Goal: Information Seeking & Learning: Compare options

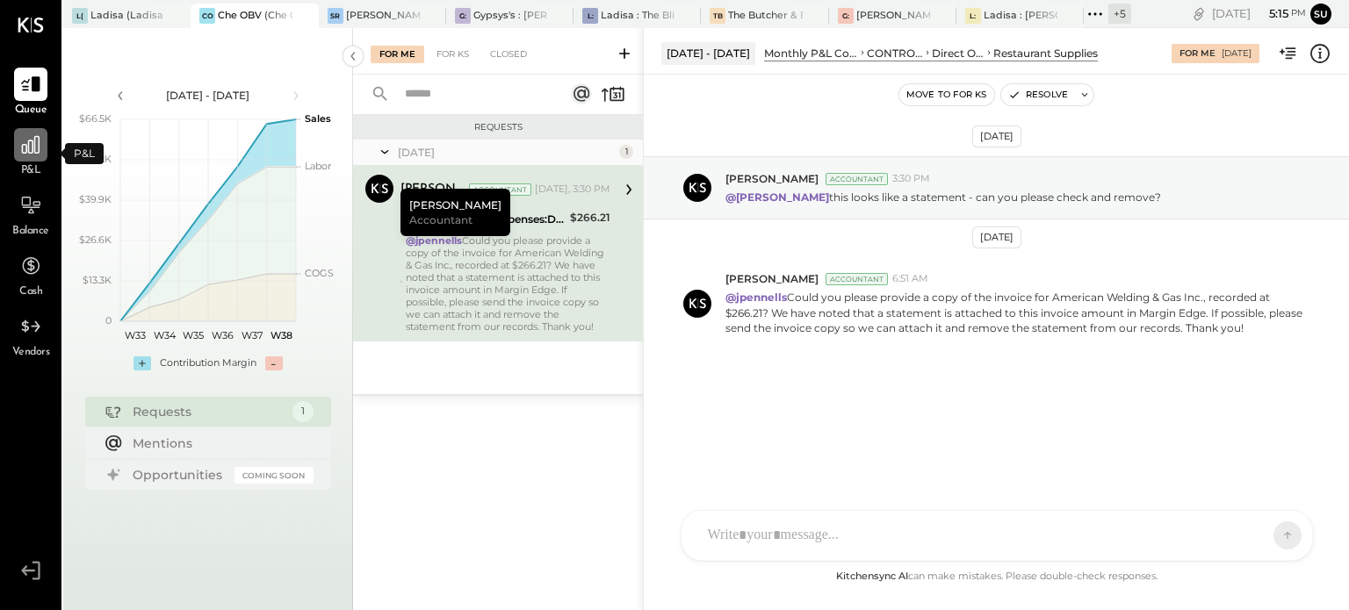
click at [21, 152] on icon at bounding box center [30, 145] width 23 height 23
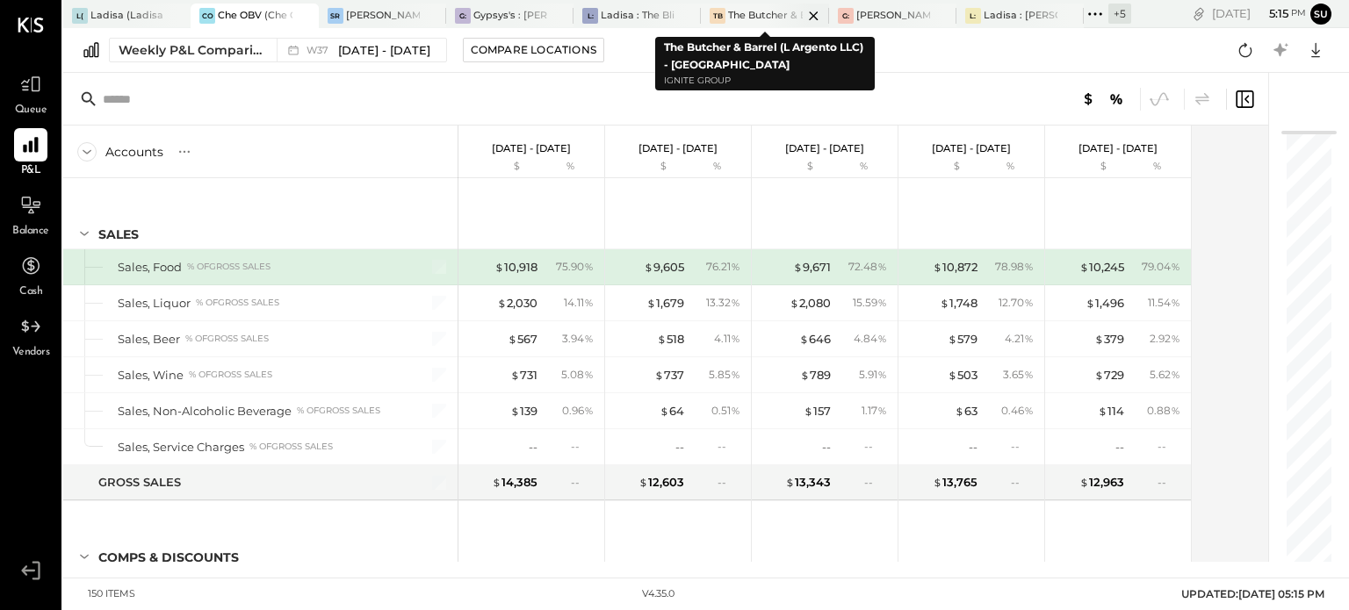
click at [762, 14] on div "The Butcher & Barrel (L Argento LLC) - [GEOGRAPHIC_DATA]" at bounding box center [765, 16] width 74 height 14
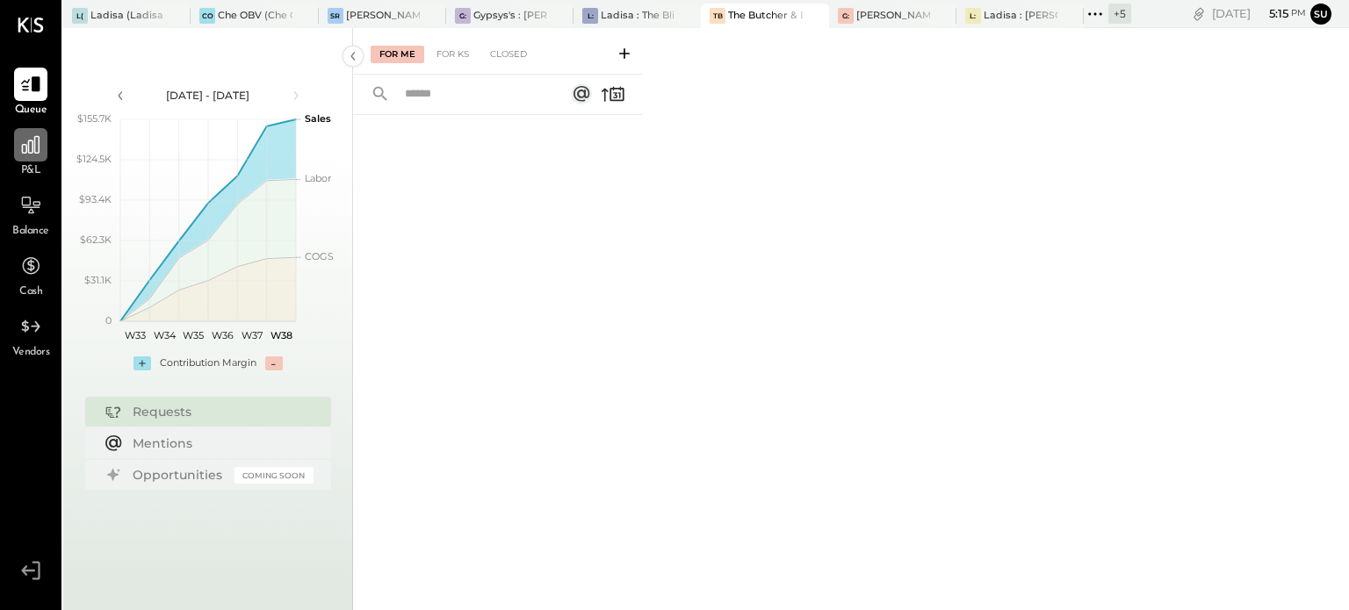
click at [27, 135] on icon at bounding box center [30, 145] width 23 height 23
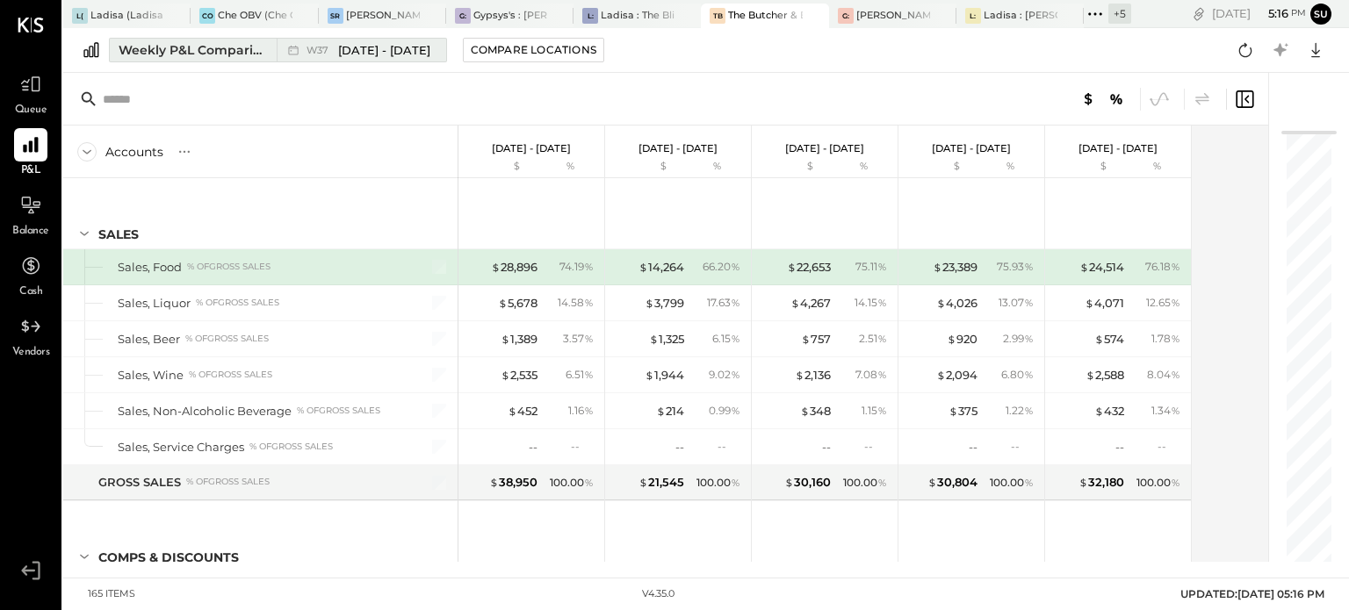
click at [350, 52] on span "[DATE] - [DATE]" at bounding box center [384, 50] width 92 height 17
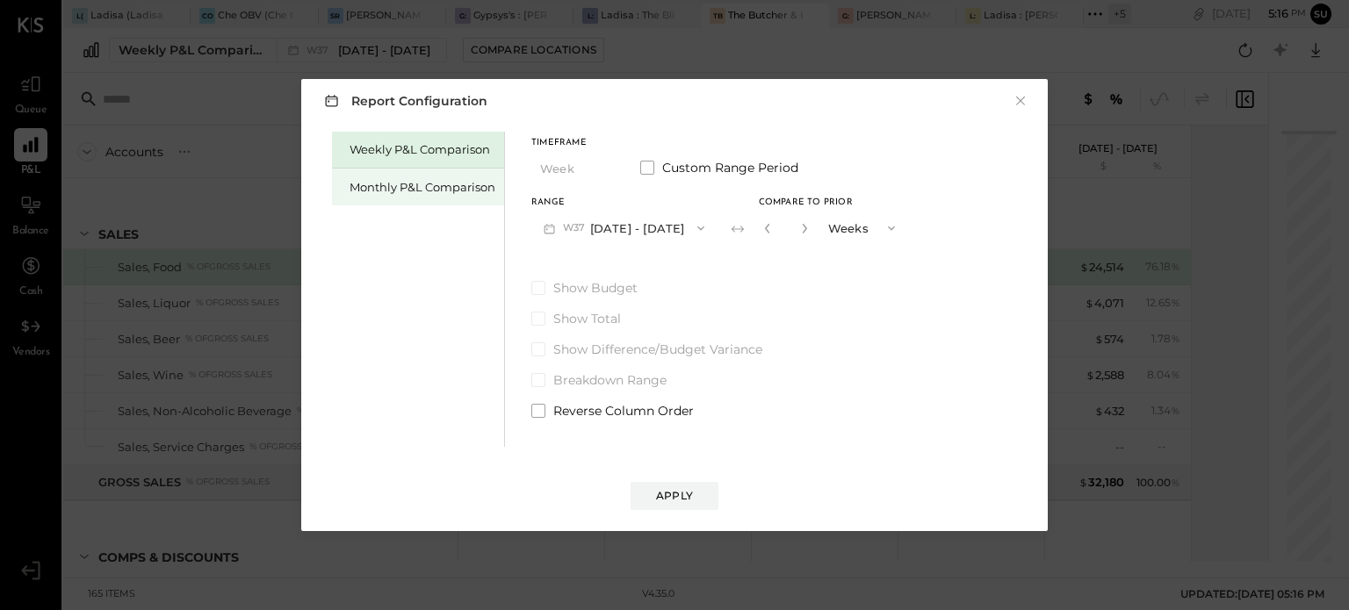
click at [402, 180] on div "Monthly P&L Comparison" at bounding box center [423, 187] width 146 height 17
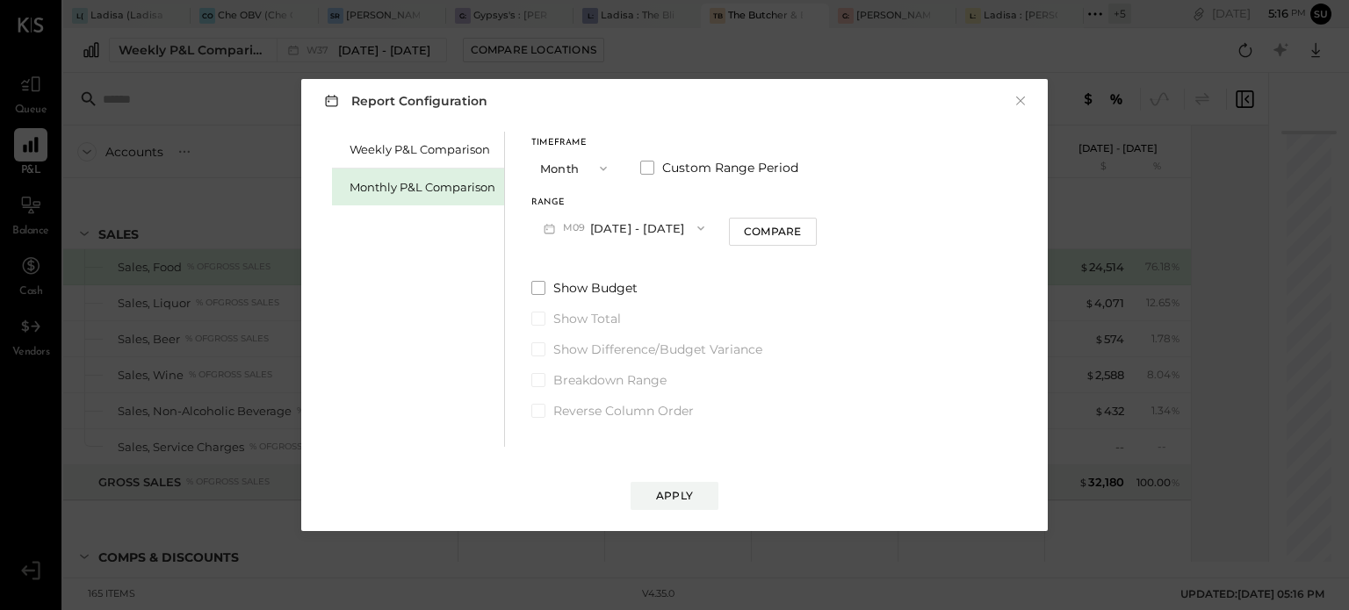
click at [599, 167] on icon "button" at bounding box center [603, 169] width 14 height 14
click at [569, 224] on div "YTD" at bounding box center [575, 231] width 86 height 32
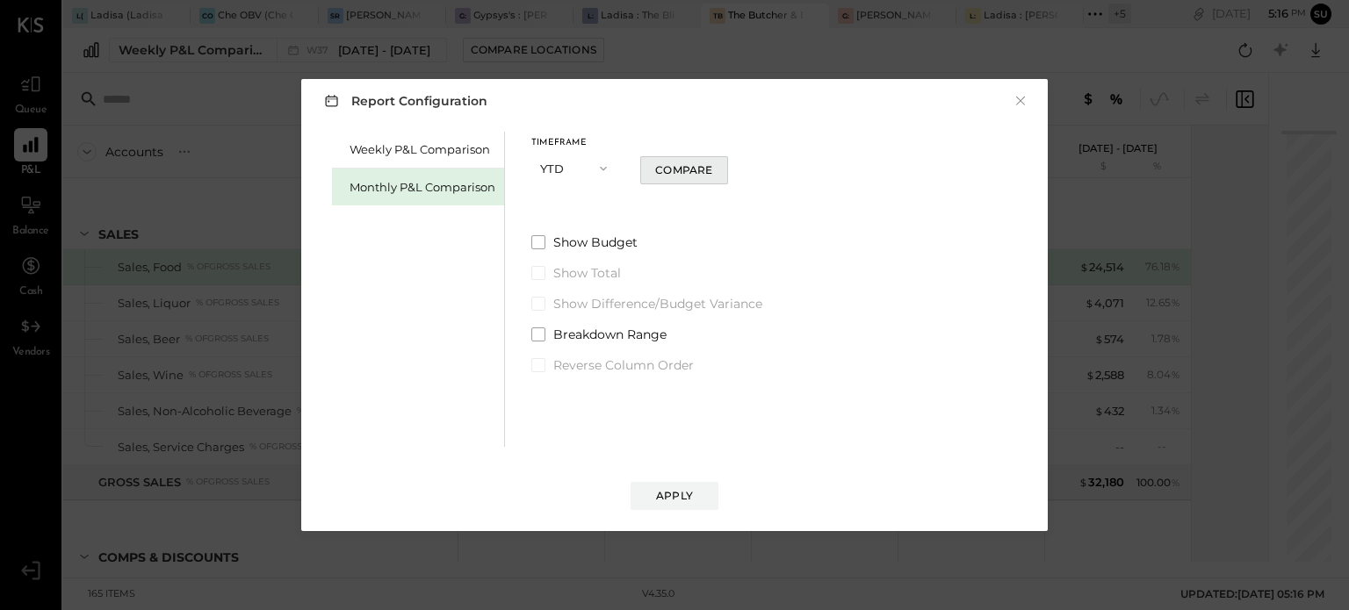
click at [685, 160] on button "Compare" at bounding box center [684, 170] width 88 height 28
click at [710, 165] on icon "button" at bounding box center [707, 168] width 11 height 11
type input "*"
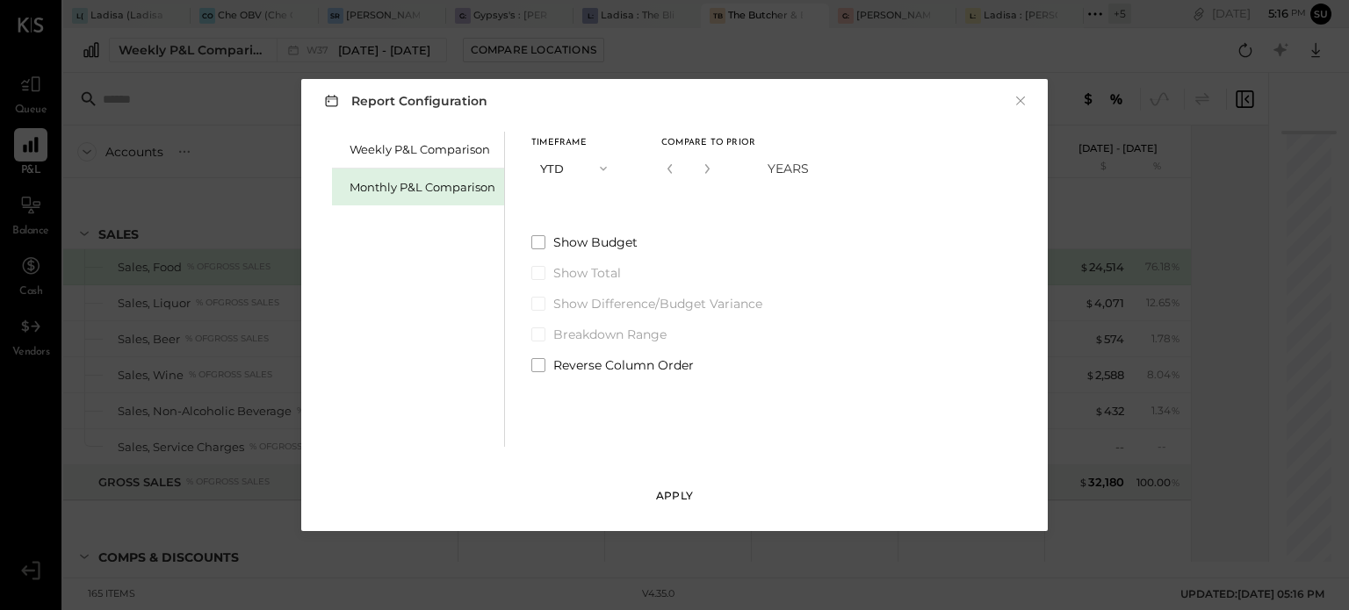
click at [657, 495] on div "Apply" at bounding box center [674, 495] width 37 height 15
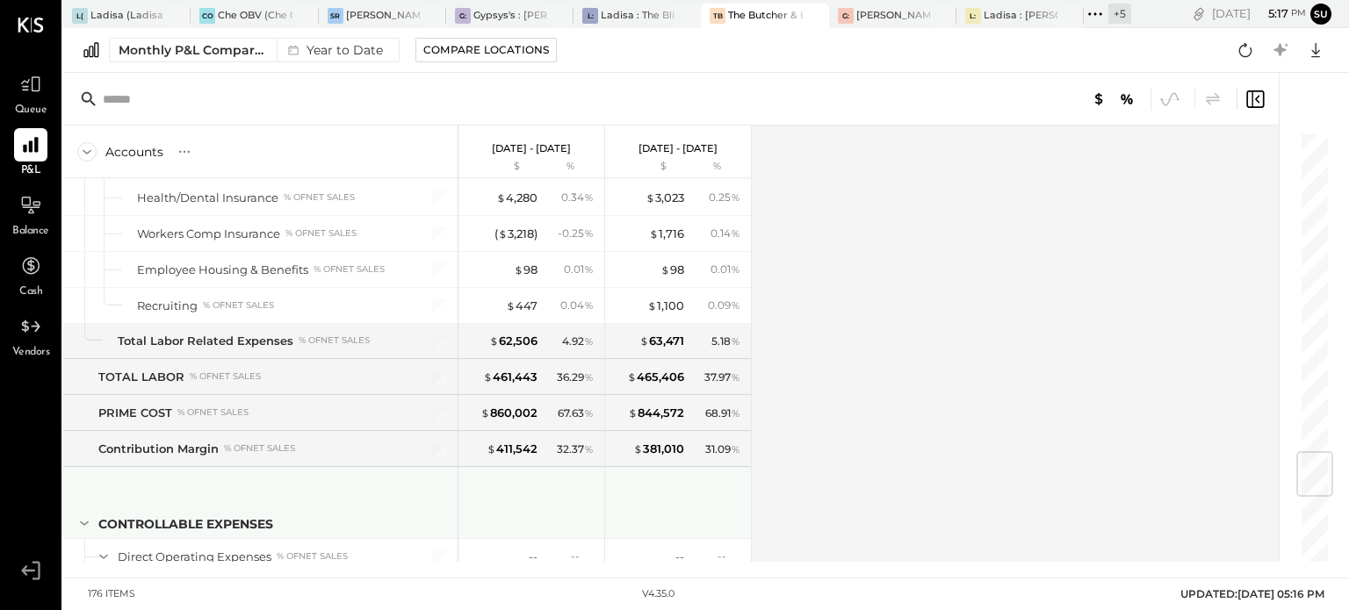
scroll to position [2694, 0]
click at [736, 480] on div at bounding box center [680, 501] width 132 height 65
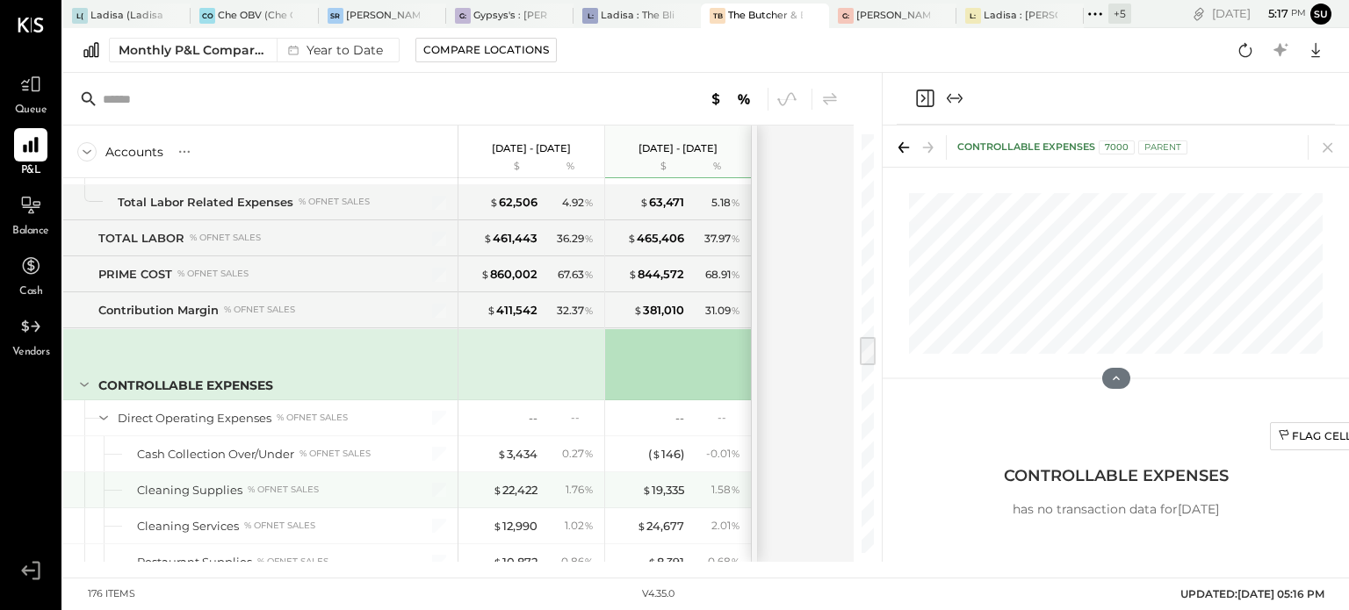
scroll to position [2833, 0]
click at [1332, 143] on icon at bounding box center [1328, 147] width 25 height 25
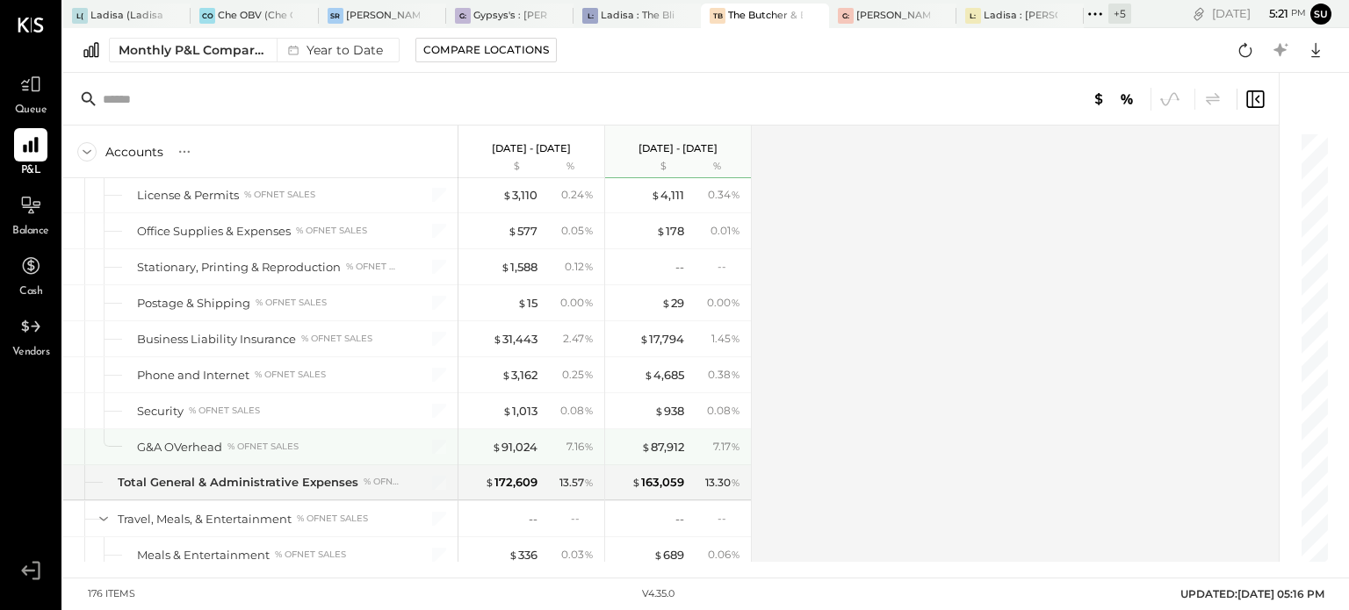
scroll to position [4061, 0]
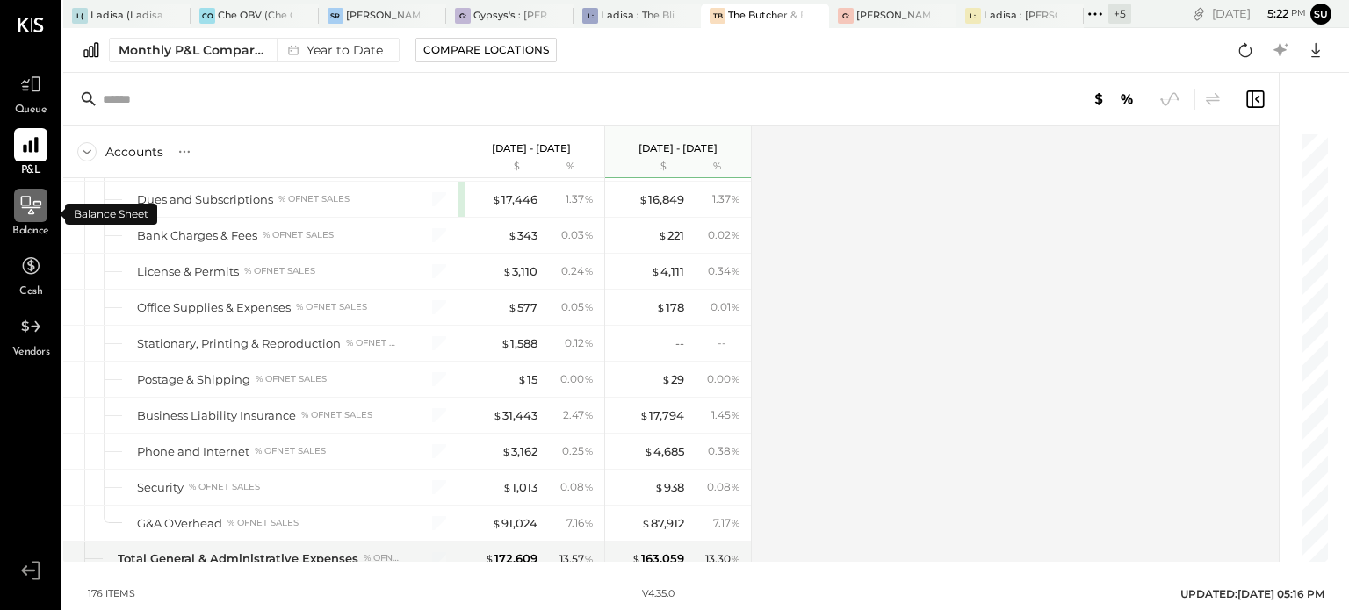
click at [33, 200] on icon at bounding box center [30, 205] width 23 height 23
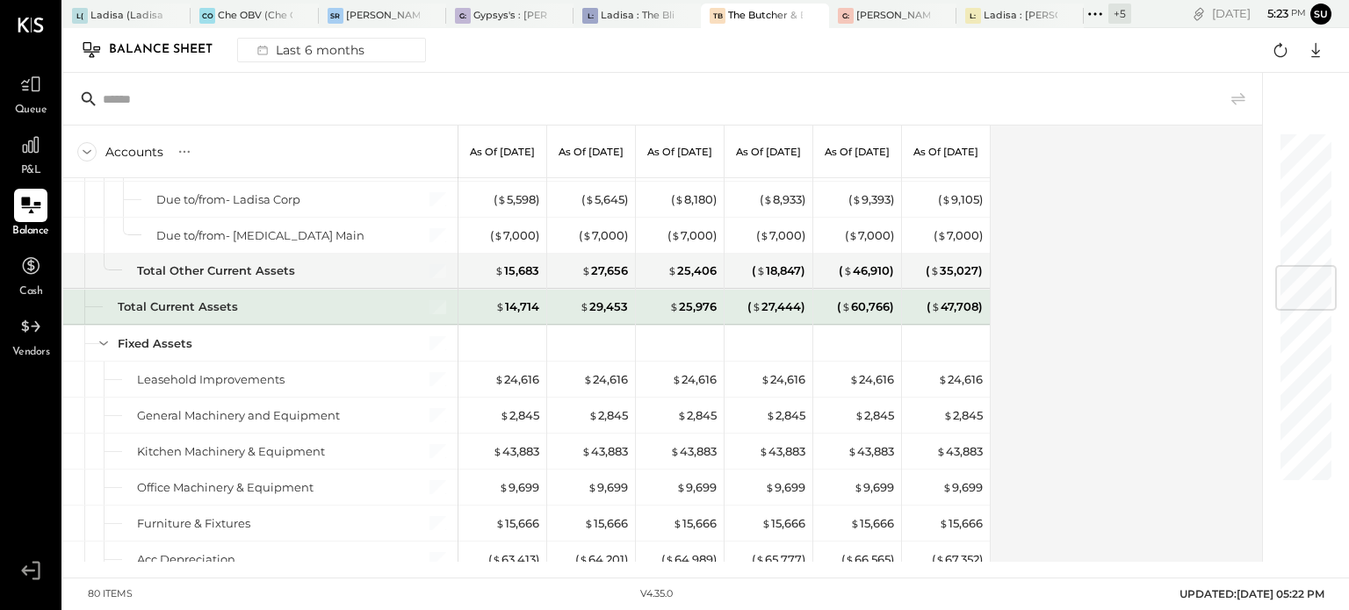
scroll to position [1113, 0]
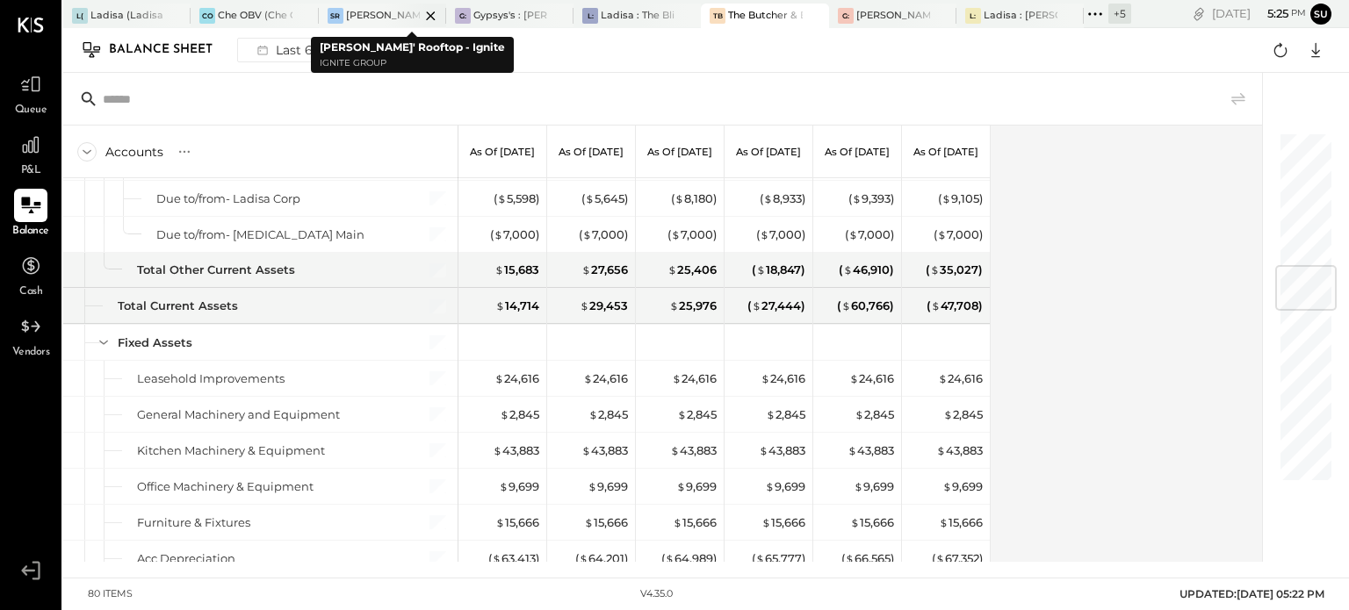
click at [369, 8] on div "SR [PERSON_NAME]' Rooftop - Ignite" at bounding box center [369, 16] width 101 height 16
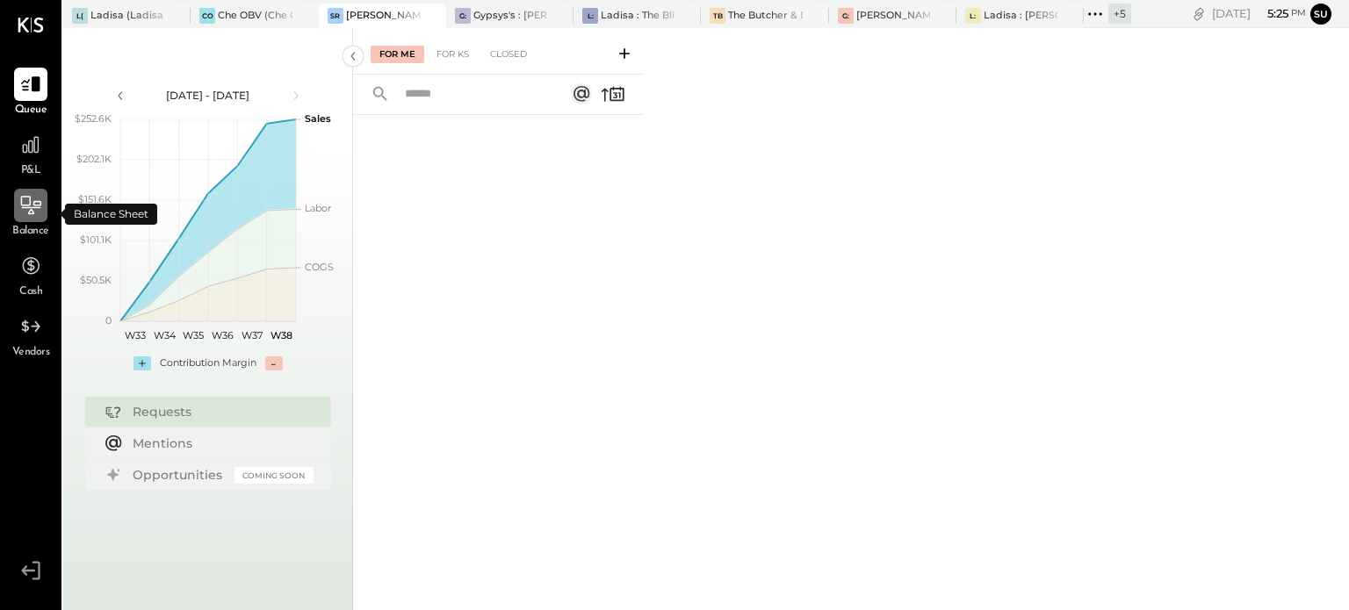
click at [24, 196] on icon at bounding box center [31, 205] width 20 height 18
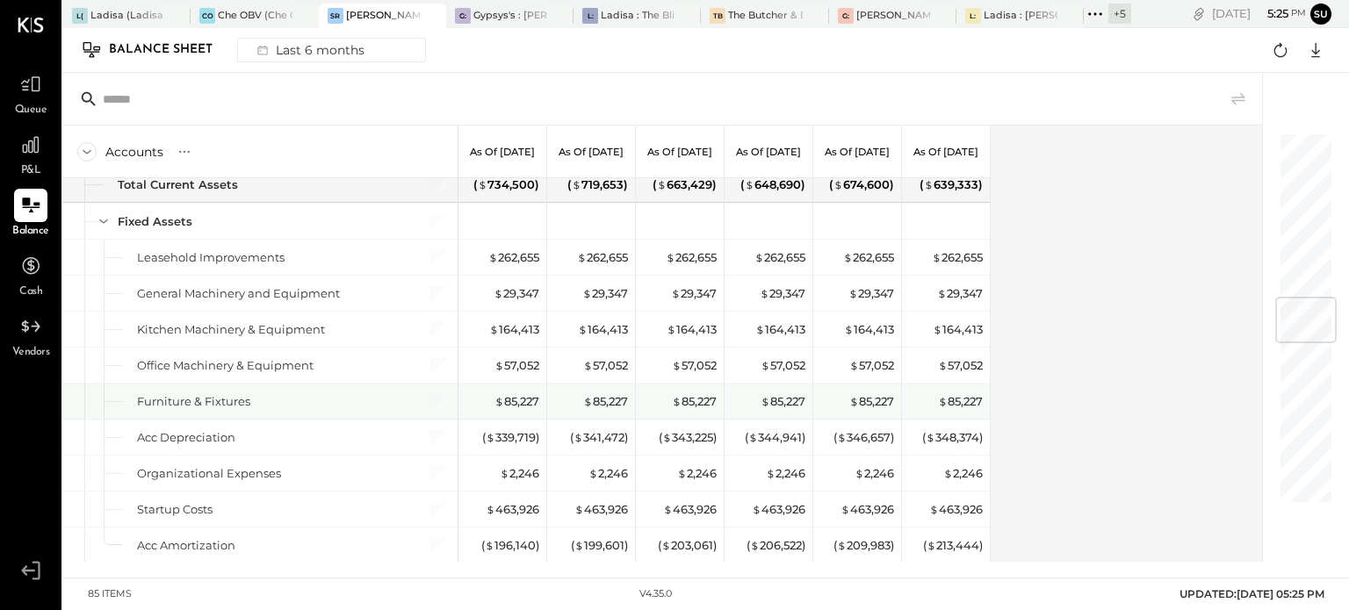
scroll to position [1379, 0]
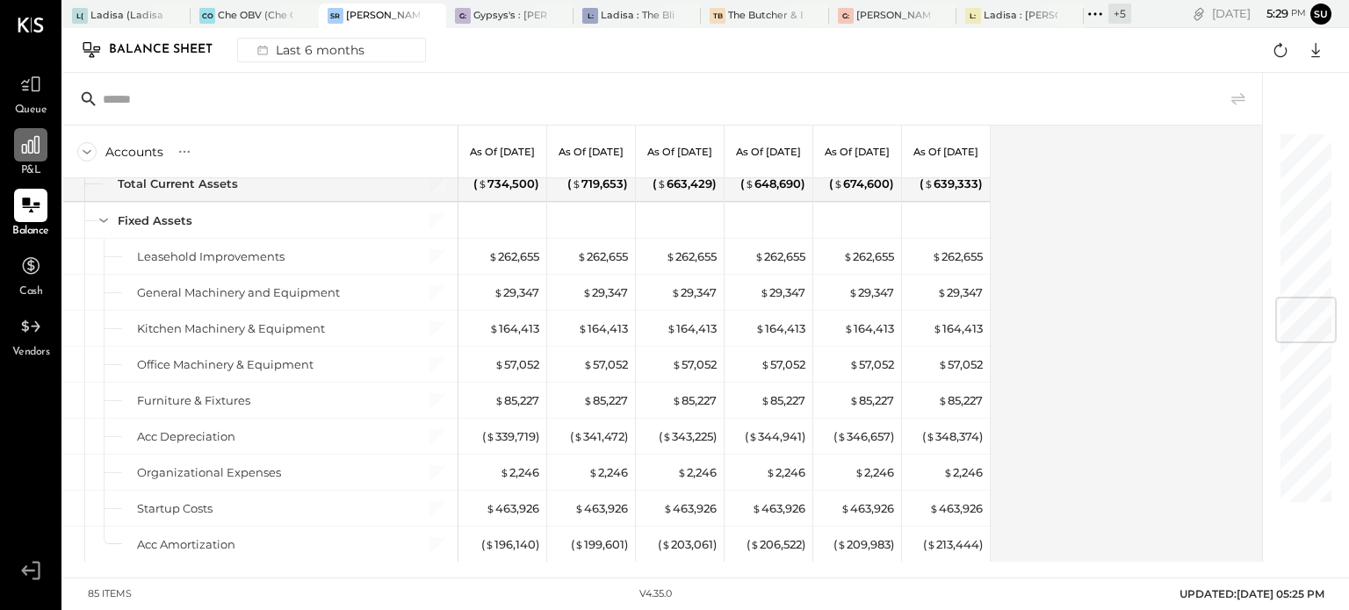
click at [32, 137] on icon at bounding box center [30, 145] width 23 height 23
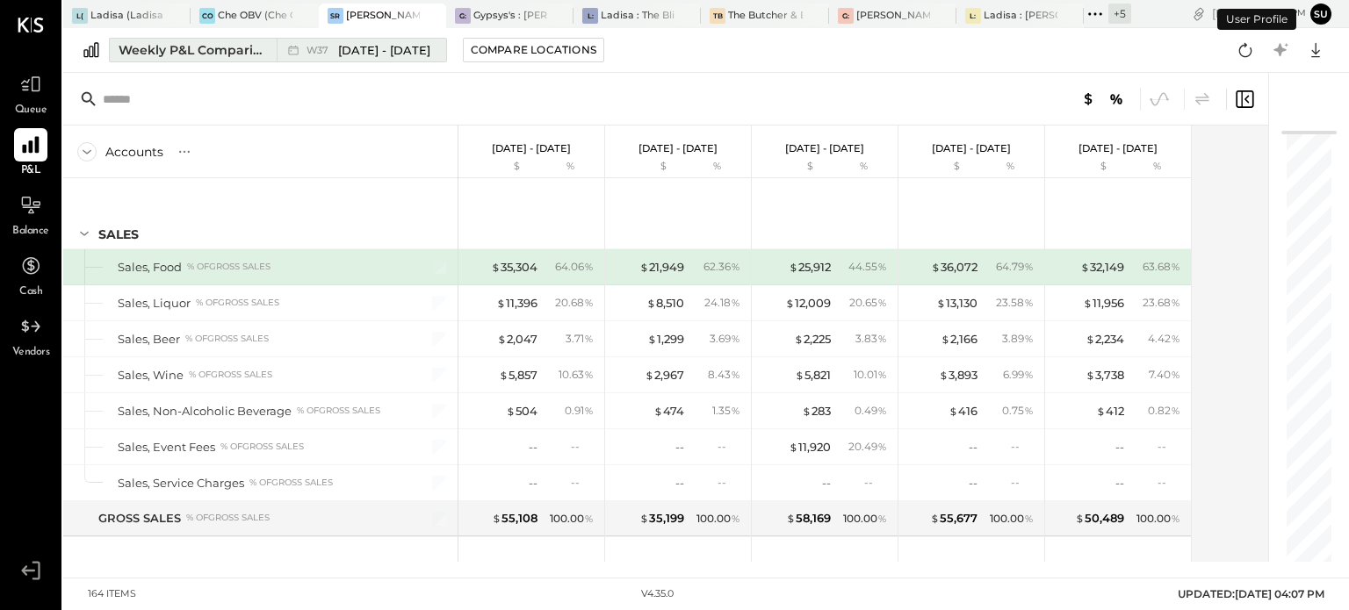
click at [217, 45] on div "Weekly P&L Comparison" at bounding box center [193, 50] width 148 height 18
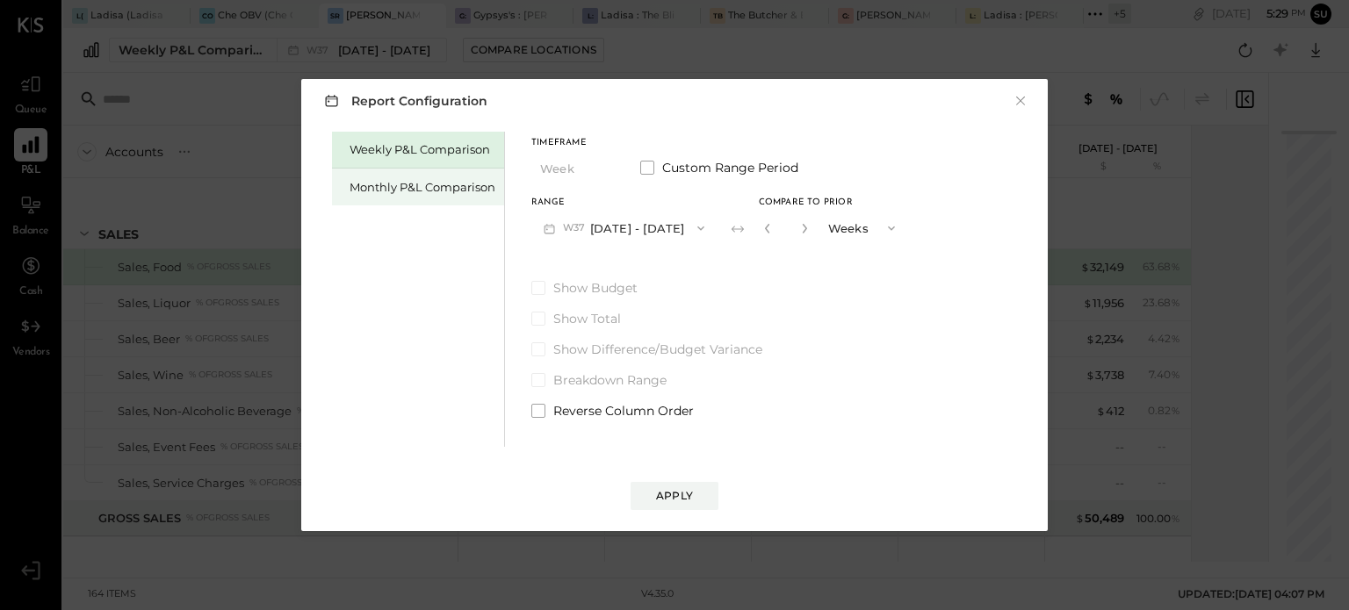
click at [442, 199] on div "Monthly P&L Comparison" at bounding box center [418, 187] width 172 height 37
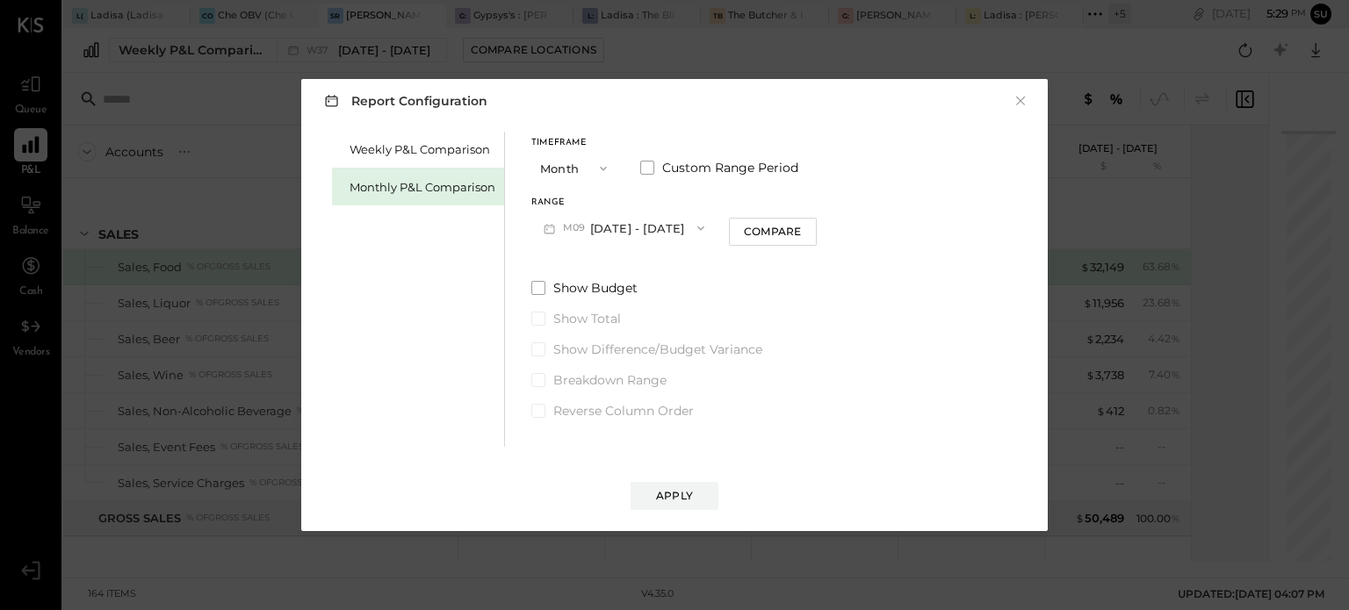
click at [609, 163] on icon "button" at bounding box center [603, 169] width 14 height 14
click at [573, 225] on div "YTD" at bounding box center [575, 231] width 86 height 32
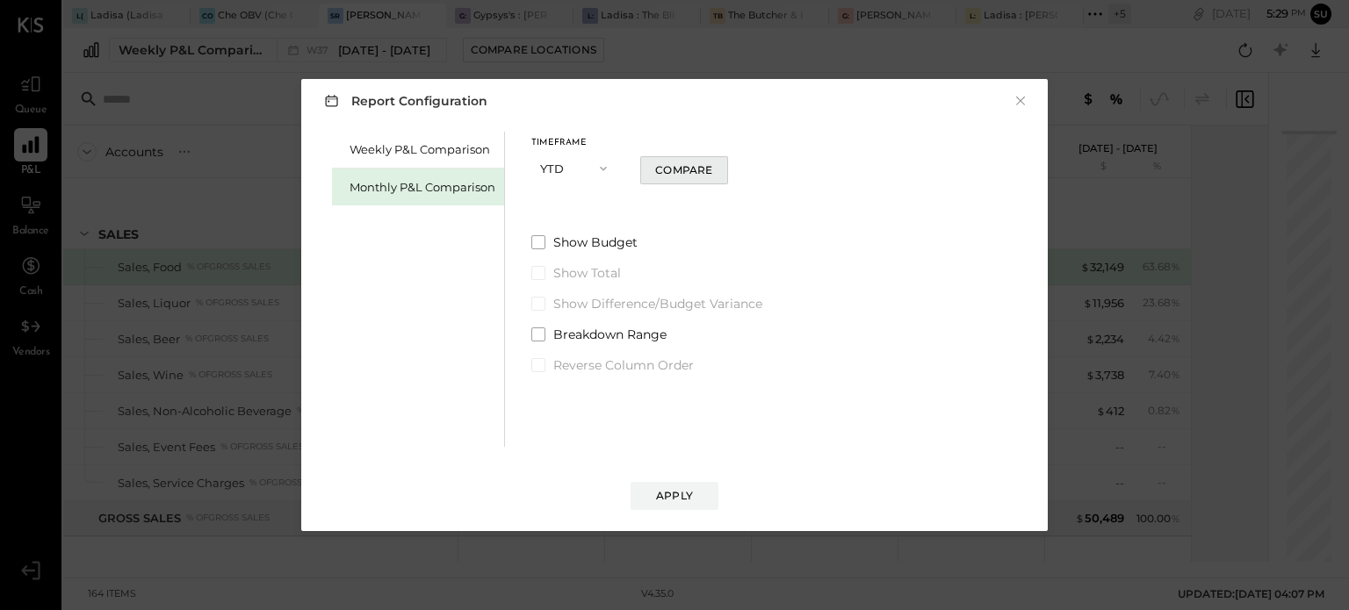
click at [682, 162] on button "Compare" at bounding box center [684, 170] width 88 height 28
click at [708, 170] on icon "button" at bounding box center [707, 169] width 4 height 10
type input "*"
click at [601, 164] on icon "button" at bounding box center [603, 169] width 14 height 14
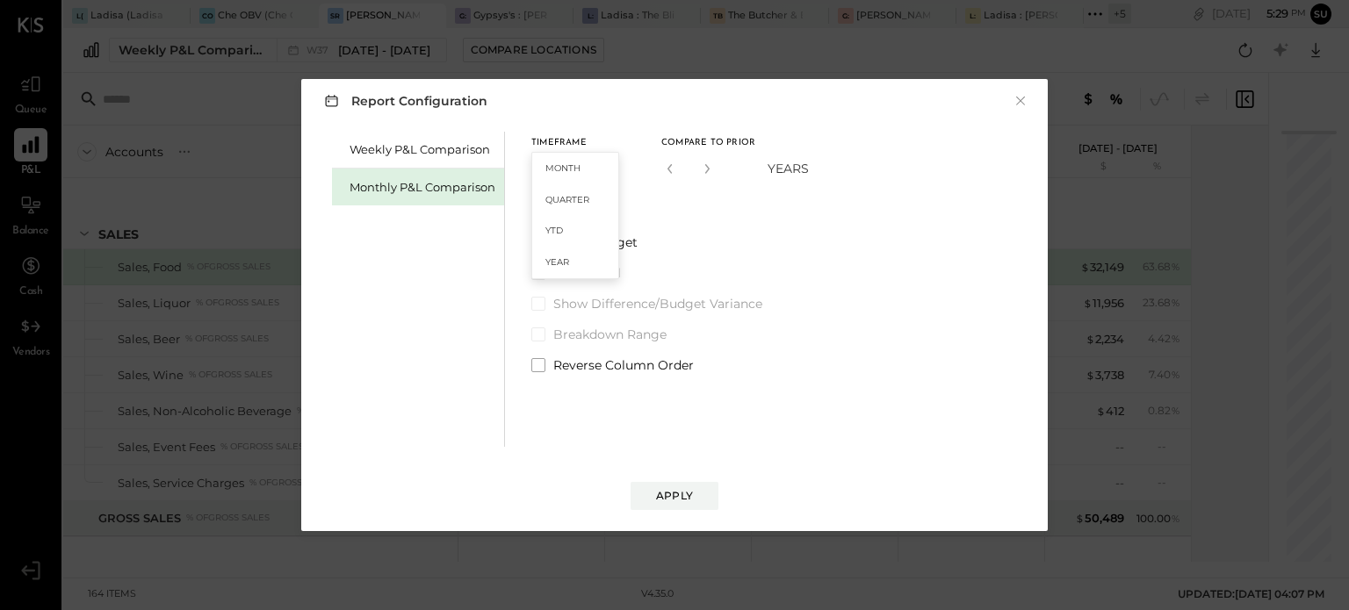
click at [601, 164] on div "Month" at bounding box center [575, 169] width 86 height 32
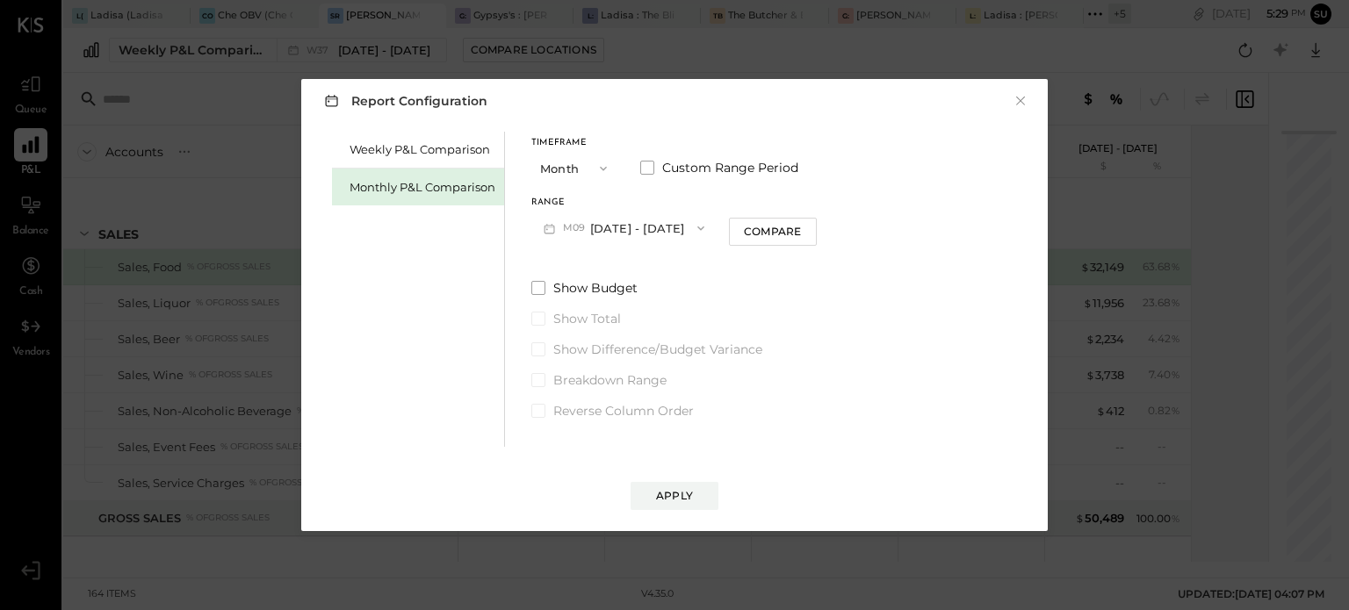
click at [597, 170] on icon "button" at bounding box center [603, 169] width 14 height 14
click at [569, 271] on div "Year" at bounding box center [575, 263] width 86 height 32
click at [704, 228] on icon "button" at bounding box center [700, 229] width 7 height 4
click at [697, 259] on div "[DATE] - [DATE]" at bounding box center [632, 267] width 200 height 37
click at [764, 228] on div "Compare" at bounding box center [773, 231] width 57 height 15
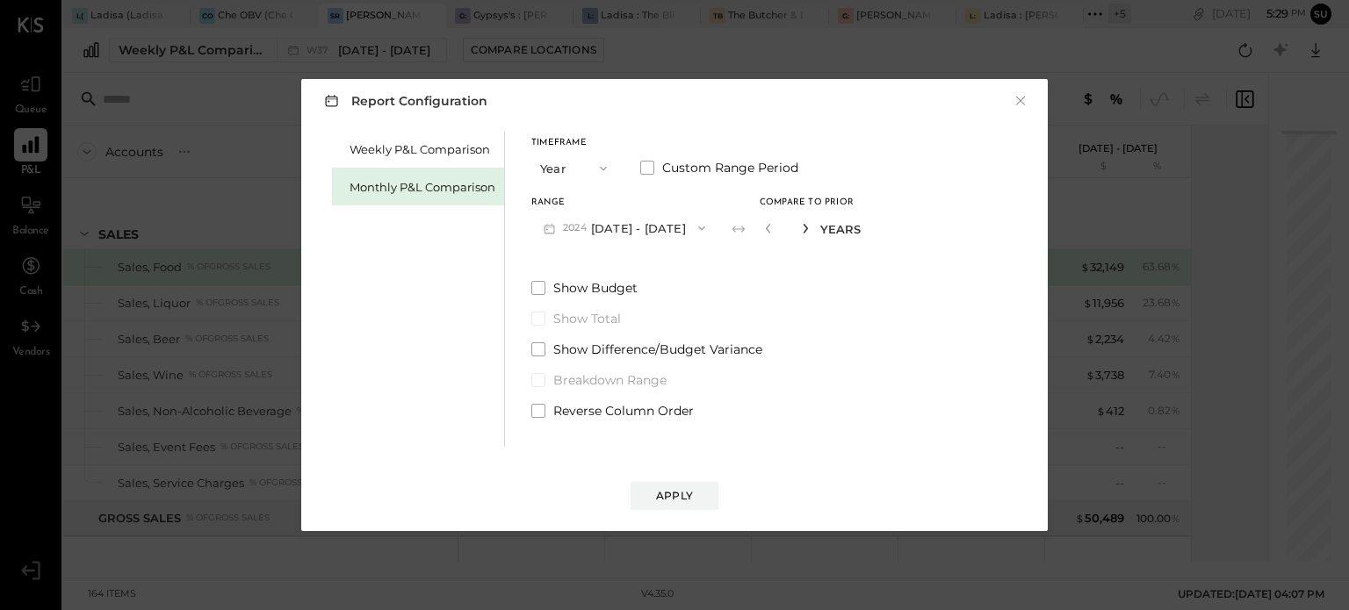
click at [811, 227] on icon "button" at bounding box center [805, 228] width 11 height 11
type input "*"
click at [694, 487] on button "Apply" at bounding box center [675, 496] width 88 height 28
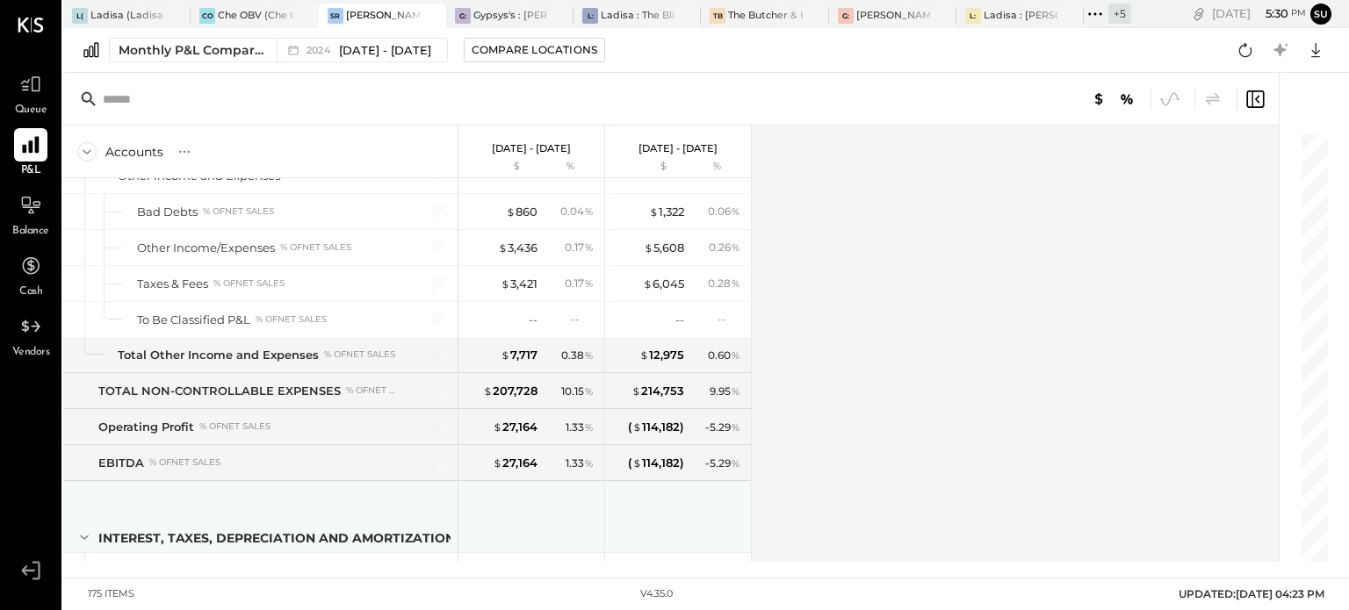
scroll to position [5267, 0]
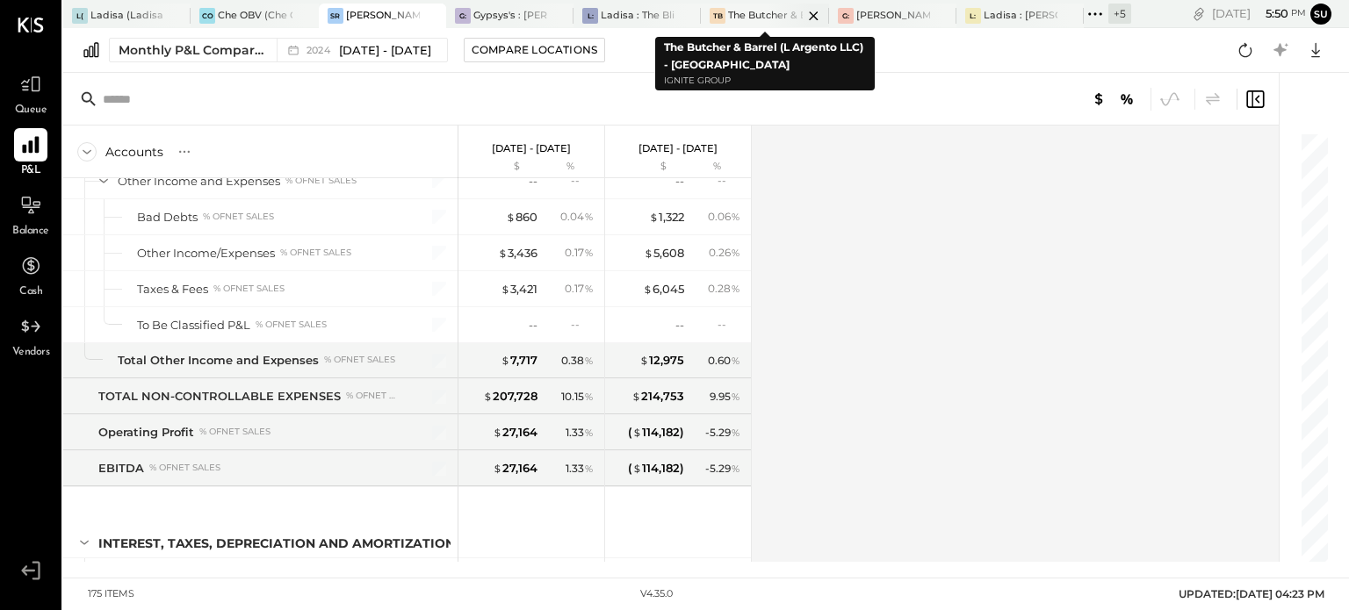
click at [735, 17] on div "The Butcher & Barrel (L Argento LLC) - [GEOGRAPHIC_DATA]" at bounding box center [765, 16] width 74 height 14
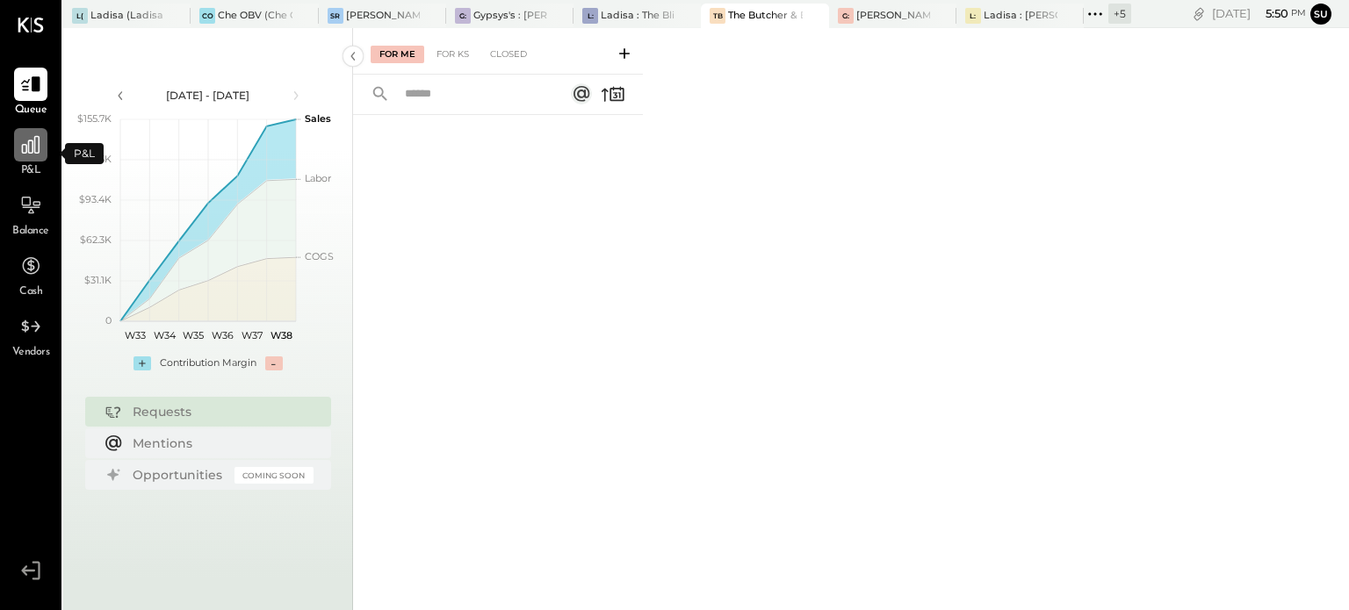
click at [25, 146] on icon at bounding box center [31, 145] width 18 height 18
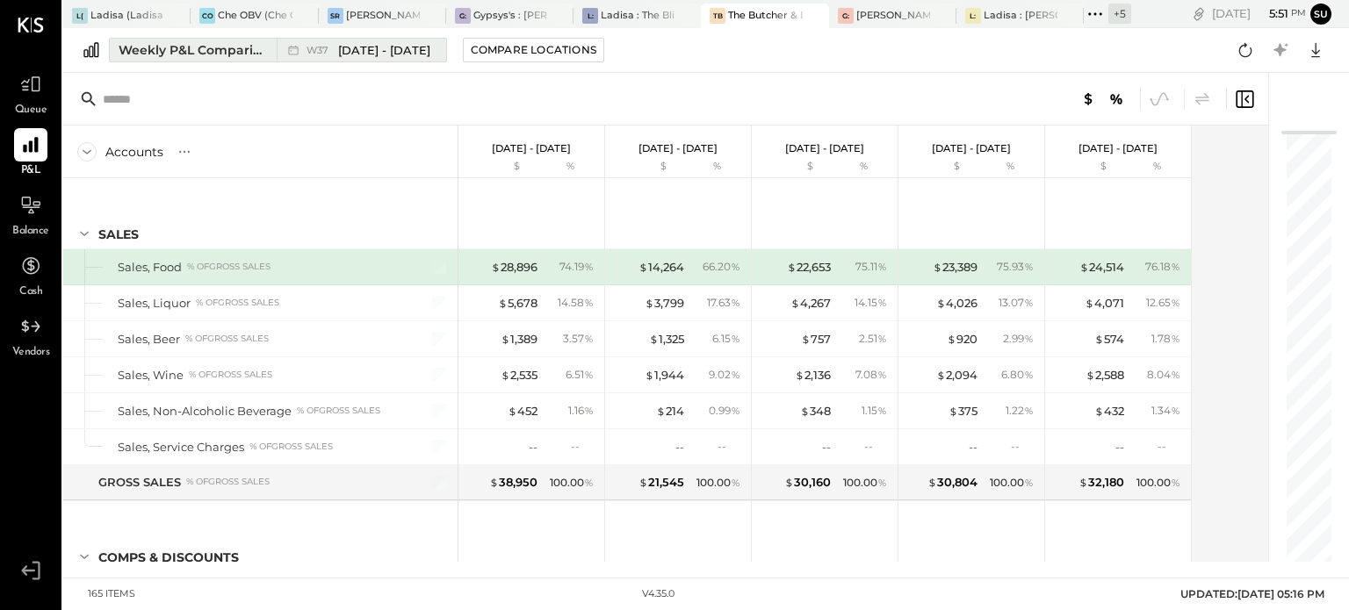
click at [216, 55] on div "Weekly P&L Comparison" at bounding box center [193, 50] width 148 height 18
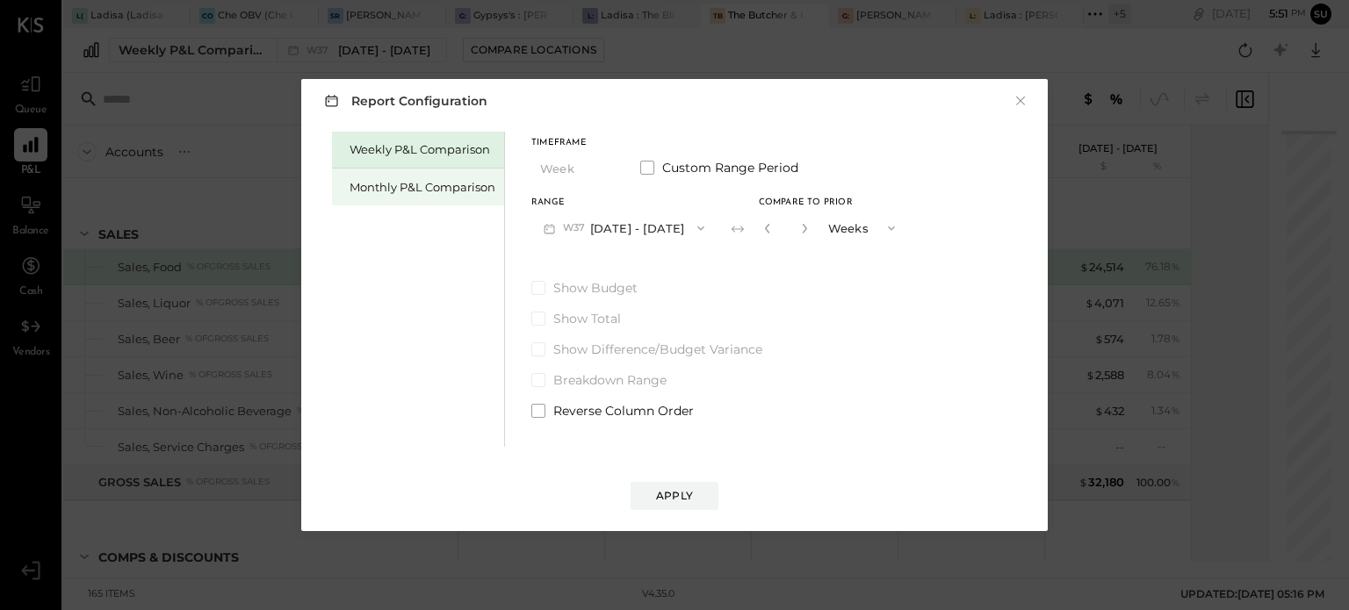
click at [469, 184] on div "Monthly P&L Comparison" at bounding box center [423, 187] width 146 height 17
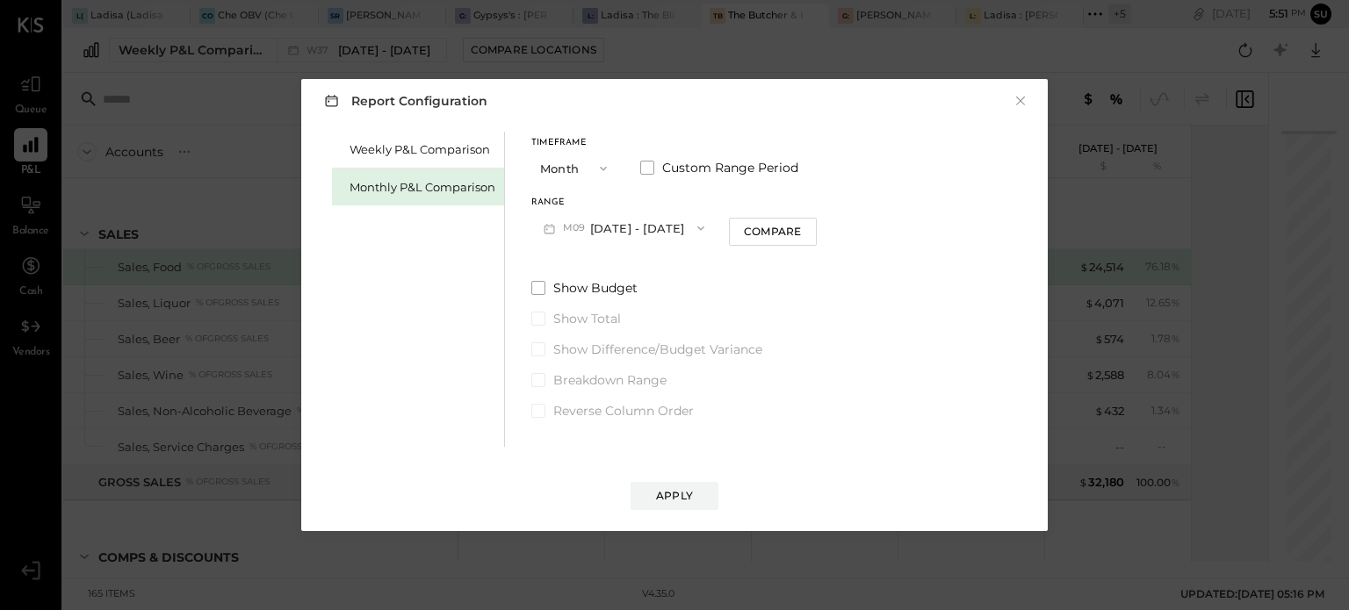
click at [604, 166] on icon "button" at bounding box center [603, 169] width 14 height 14
click at [573, 259] on div "Year" at bounding box center [575, 263] width 86 height 32
click at [708, 226] on icon "button" at bounding box center [701, 228] width 14 height 14
click at [689, 257] on div "[DATE] - [DATE]" at bounding box center [632, 267] width 200 height 37
click at [764, 228] on div "Compare" at bounding box center [773, 231] width 57 height 15
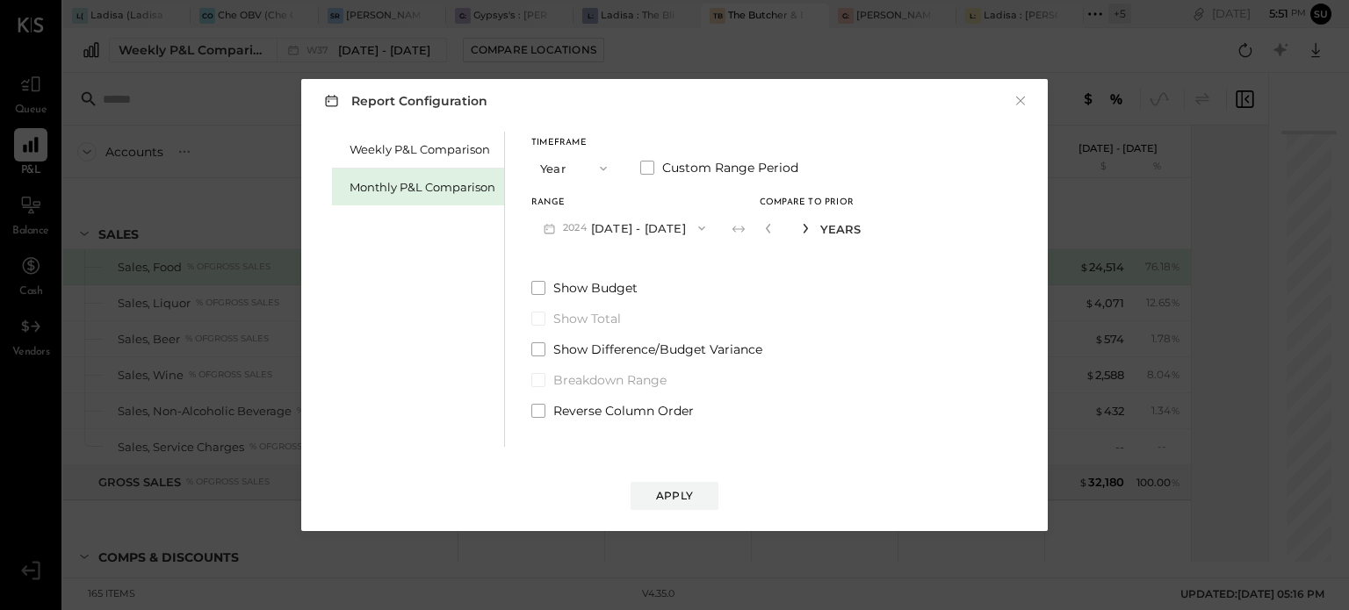
click at [808, 225] on icon "button" at bounding box center [806, 229] width 4 height 10
type input "*"
click at [691, 484] on button "Apply" at bounding box center [675, 496] width 88 height 28
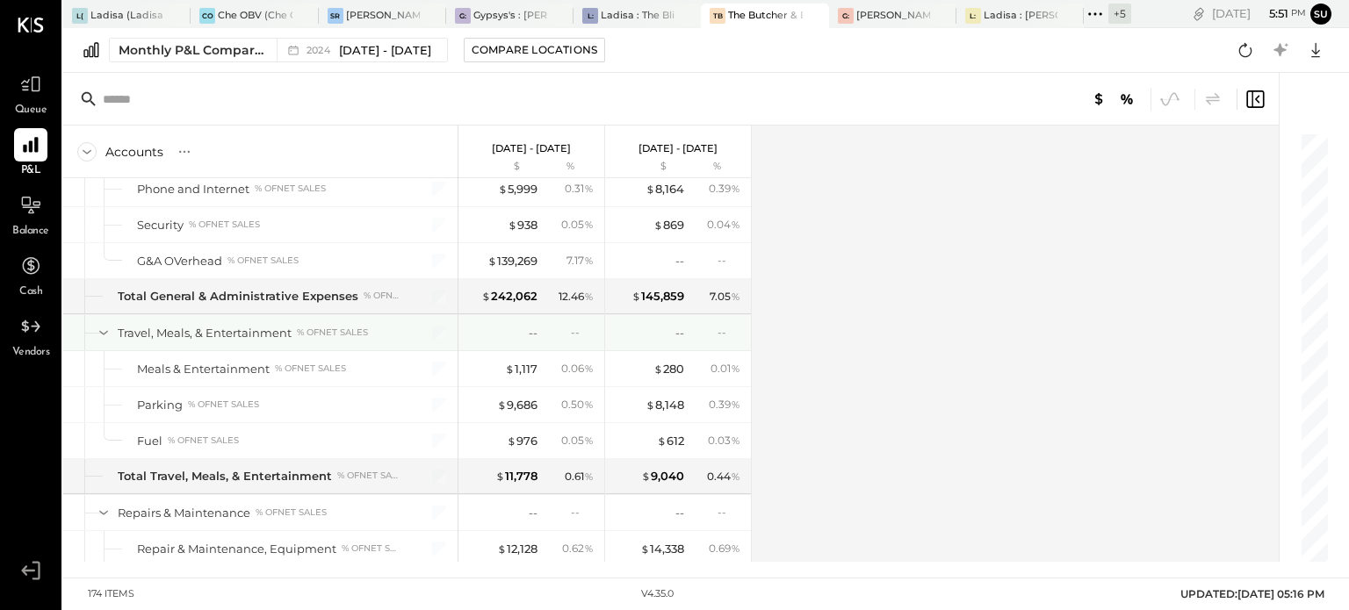
scroll to position [4189, 0]
